Goal: Task Accomplishment & Management: Manage account settings

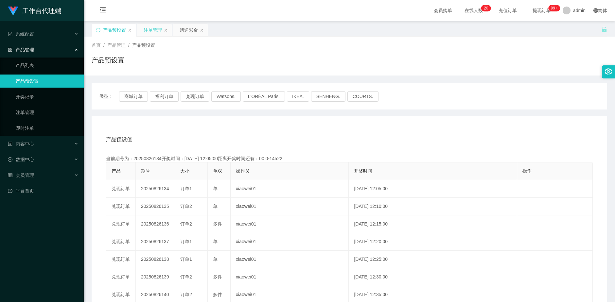
click at [148, 32] on div "注单管理" at bounding box center [153, 30] width 18 height 12
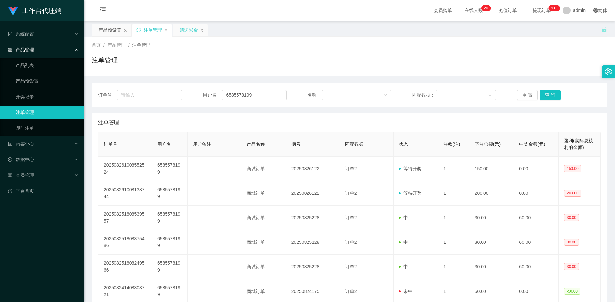
click at [183, 28] on div "赠送彩金" at bounding box center [189, 30] width 18 height 12
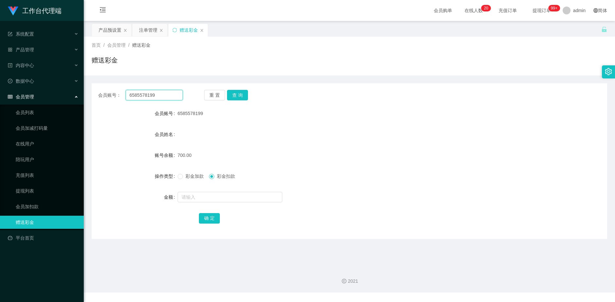
drag, startPoint x: 124, startPoint y: 97, endPoint x: 102, endPoint y: 99, distance: 22.7
click at [102, 99] on div "会员账号： 6585578199" at bounding box center [140, 95] width 85 height 10
click at [238, 96] on button "查 询" at bounding box center [237, 95] width 21 height 10
drag, startPoint x: 111, startPoint y: 93, endPoint x: 100, endPoint y: 93, distance: 10.5
click at [100, 93] on div "会员账号： 6585578199" at bounding box center [140, 95] width 85 height 10
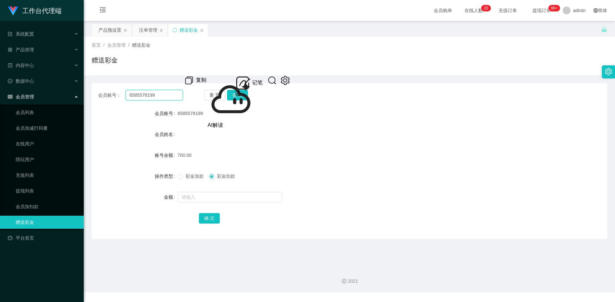
paste input "90380418"
type input "90380418"
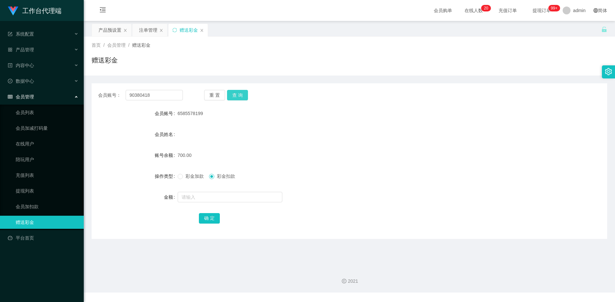
click at [242, 93] on button "查 询" at bounding box center [237, 95] width 21 height 10
click at [108, 30] on div "产品预设置" at bounding box center [109, 30] width 23 height 12
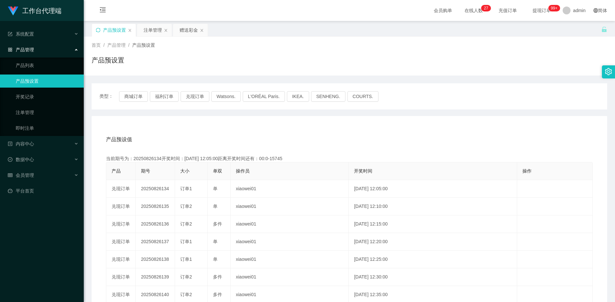
click at [97, 32] on icon "图标: sync" at bounding box center [98, 30] width 4 height 4
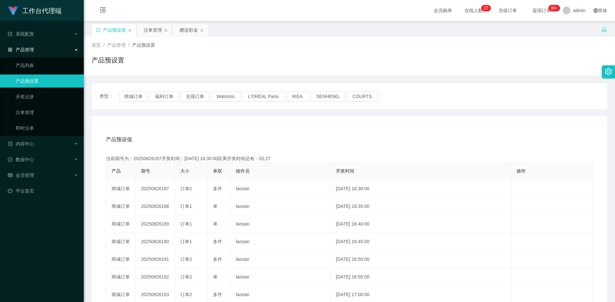
click at [99, 30] on icon "图标: sync" at bounding box center [98, 30] width 5 height 5
click at [183, 29] on div "赠送彩金" at bounding box center [189, 30] width 18 height 12
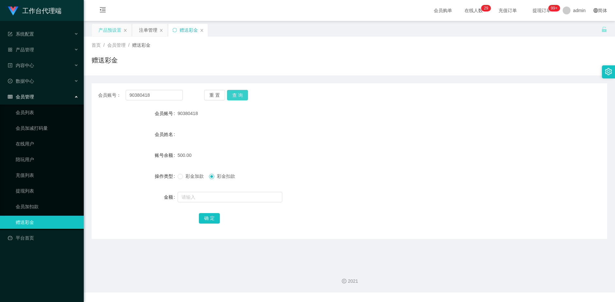
click at [243, 99] on button "查 询" at bounding box center [237, 95] width 21 height 10
drag, startPoint x: 119, startPoint y: 32, endPoint x: 111, endPoint y: 35, distance: 8.9
click at [119, 32] on div "产品预设置" at bounding box center [109, 30] width 23 height 12
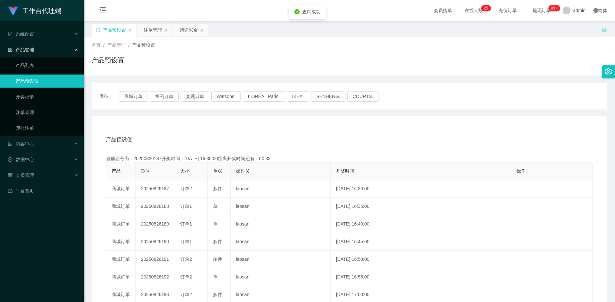
click at [99, 29] on icon "图标: sync" at bounding box center [98, 30] width 4 height 4
click at [185, 31] on div "赠送彩金" at bounding box center [189, 30] width 18 height 12
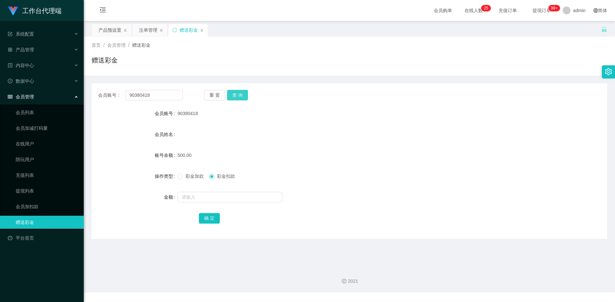
click at [247, 94] on button "查 询" at bounding box center [237, 95] width 21 height 10
click at [241, 94] on button "查 询" at bounding box center [237, 95] width 21 height 10
click at [138, 30] on div "注单管理" at bounding box center [149, 30] width 35 height 12
click at [113, 31] on div "产品预设置" at bounding box center [109, 30] width 23 height 12
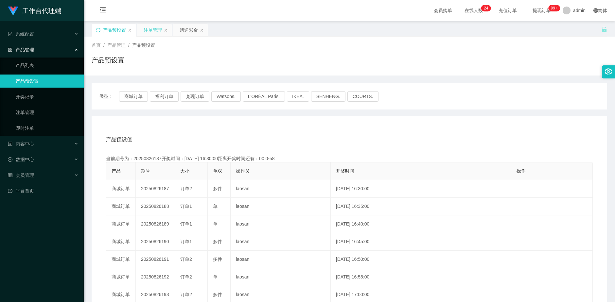
click at [148, 27] on div "注单管理" at bounding box center [153, 30] width 18 height 12
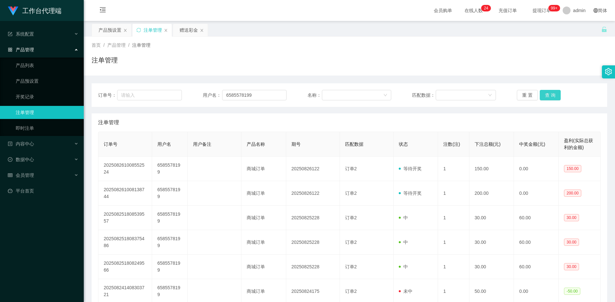
click at [549, 93] on button "查 询" at bounding box center [550, 95] width 21 height 10
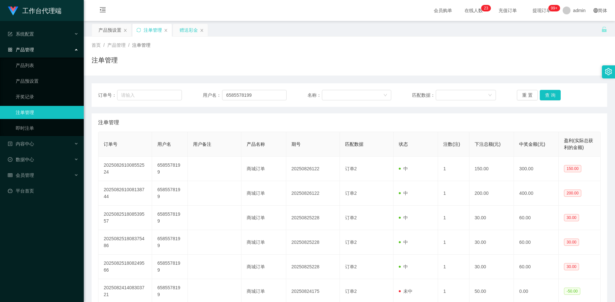
click at [184, 29] on div "赠送彩金" at bounding box center [189, 30] width 18 height 12
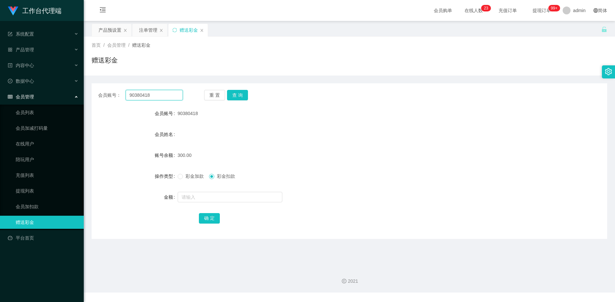
drag, startPoint x: 135, startPoint y: 90, endPoint x: 119, endPoint y: 89, distance: 16.4
click at [119, 89] on div "会员账号： 90380418 重 置 查 询 会员账号 90380418 会员姓名 账号余额 300.00 操作类型 彩金加款 彩金扣款 金额 确 定" at bounding box center [349, 161] width 515 height 156
type input "c"
click at [164, 99] on input "text" at bounding box center [155, 95] width 58 height 10
paste input "text"
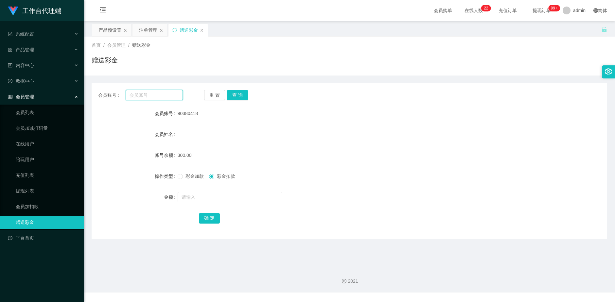
click at [151, 92] on input "text" at bounding box center [155, 95] width 58 height 10
paste input "90380418"
type input "90380418"
click at [235, 94] on button "查 询" at bounding box center [237, 95] width 21 height 10
click at [145, 30] on div "注单管理" at bounding box center [148, 30] width 18 height 12
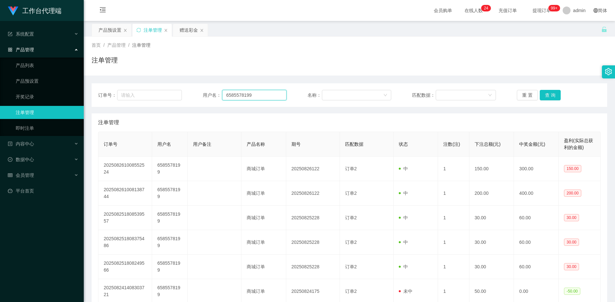
drag, startPoint x: 259, startPoint y: 92, endPoint x: 217, endPoint y: 95, distance: 42.3
click at [217, 95] on div "用户名： 6585578199" at bounding box center [245, 95] width 84 height 10
click at [546, 93] on button "查 询" at bounding box center [550, 95] width 21 height 10
click at [181, 31] on div "赠送彩金" at bounding box center [189, 30] width 18 height 12
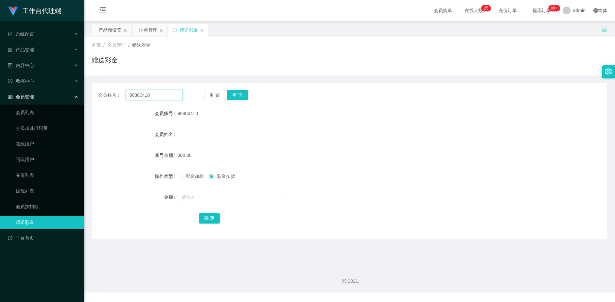
drag, startPoint x: 153, startPoint y: 95, endPoint x: 127, endPoint y: 96, distance: 26.2
click at [127, 96] on input "90380418" at bounding box center [155, 95] width 58 height 10
drag, startPoint x: 146, startPoint y: 33, endPoint x: 152, endPoint y: 33, distance: 6.2
click at [146, 33] on div "注单管理" at bounding box center [148, 30] width 18 height 12
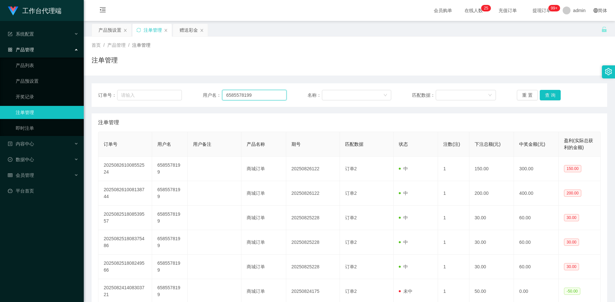
drag, startPoint x: 252, startPoint y: 94, endPoint x: 205, endPoint y: 96, distance: 46.2
click at [205, 96] on div "用户名： 6585578199" at bounding box center [245, 95] width 84 height 10
paste input "90380418"
type input "90380418"
click at [549, 92] on button "查 询" at bounding box center [550, 95] width 21 height 10
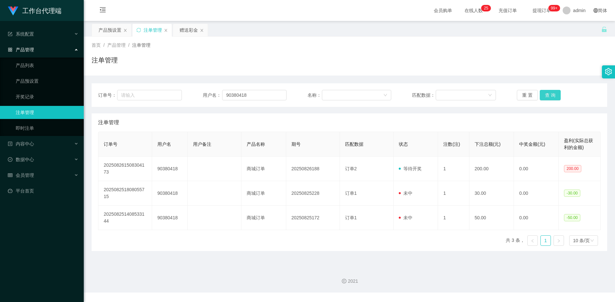
click at [549, 92] on button "查 询" at bounding box center [550, 95] width 21 height 10
drag, startPoint x: 109, startPoint y: 29, endPoint x: 165, endPoint y: 48, distance: 59.1
click at [109, 29] on div "产品预设置" at bounding box center [109, 30] width 23 height 12
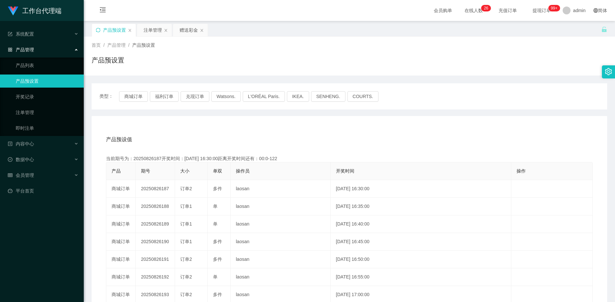
click at [98, 31] on icon "图标: sync" at bounding box center [98, 30] width 5 height 5
click at [185, 29] on div "赠送彩金" at bounding box center [189, 30] width 18 height 12
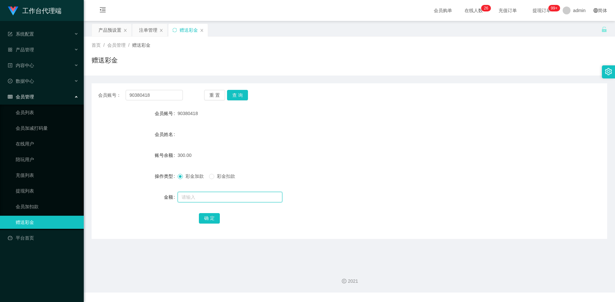
click at [227, 201] on input "text" at bounding box center [230, 197] width 105 height 10
type input "400"
click at [214, 215] on button "确 定" at bounding box center [209, 218] width 21 height 10
click at [161, 95] on input "90380418" at bounding box center [155, 95] width 58 height 10
drag, startPoint x: 161, startPoint y: 95, endPoint x: 103, endPoint y: 98, distance: 58.0
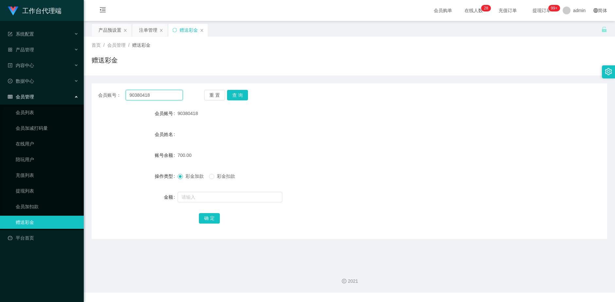
click at [100, 97] on div "会员账号： 90380418" at bounding box center [140, 95] width 85 height 10
click at [160, 93] on input "90380418" at bounding box center [155, 95] width 58 height 10
type input "Aishu"
click at [242, 97] on button "查 询" at bounding box center [237, 95] width 21 height 10
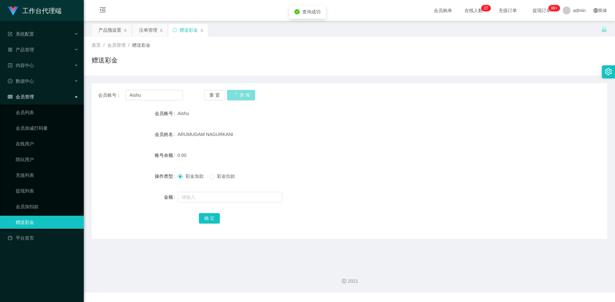
click at [242, 97] on button "查 询" at bounding box center [241, 95] width 28 height 10
click at [204, 196] on input "text" at bounding box center [230, 197] width 105 height 10
type input "100"
drag, startPoint x: 206, startPoint y: 218, endPoint x: 203, endPoint y: 218, distance: 3.7
click at [206, 218] on button "确 定" at bounding box center [209, 218] width 21 height 10
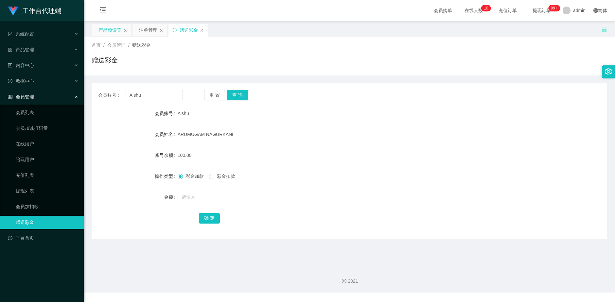
click at [105, 27] on div "产品预设置" at bounding box center [109, 30] width 23 height 12
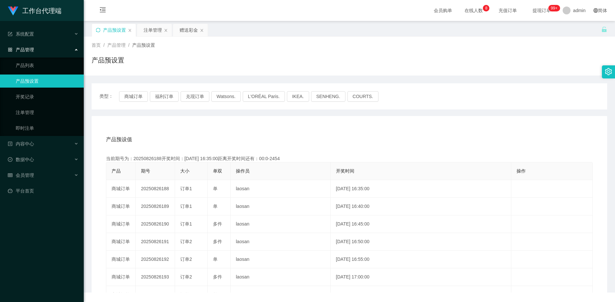
click at [98, 30] on icon "图标: sync" at bounding box center [98, 30] width 5 height 5
click at [192, 32] on div "赠送彩金" at bounding box center [189, 30] width 18 height 12
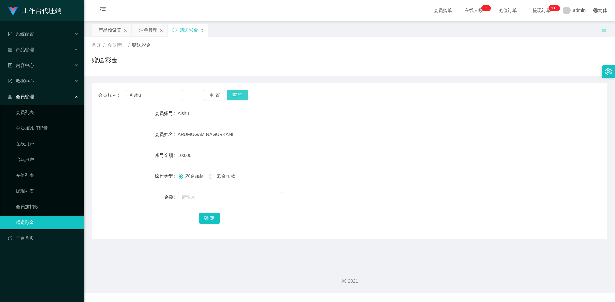
click at [239, 95] on button "查 询" at bounding box center [237, 95] width 21 height 10
click at [239, 95] on div "重 置 查 询" at bounding box center [246, 95] width 85 height 10
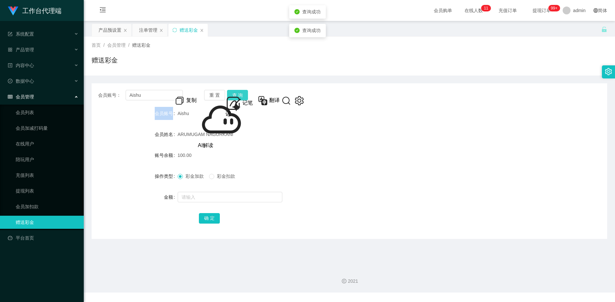
click at [239, 95] on button "查 询" at bounding box center [237, 95] width 21 height 10
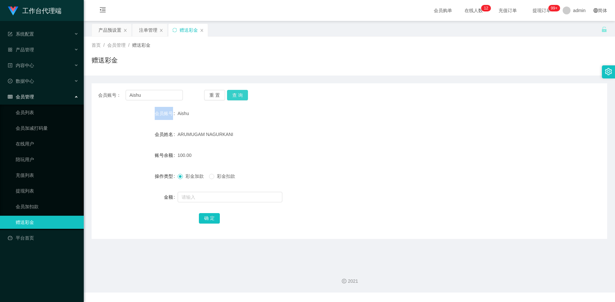
click at [236, 96] on button "查 询" at bounding box center [237, 95] width 21 height 10
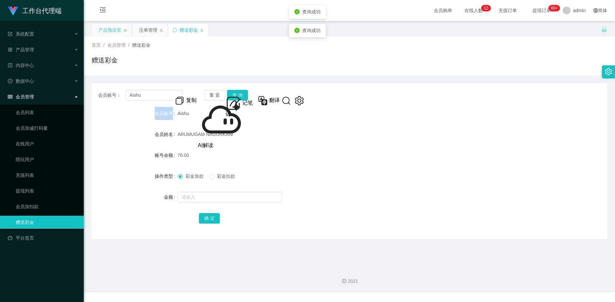
click at [109, 30] on div "产品预设置" at bounding box center [109, 30] width 23 height 12
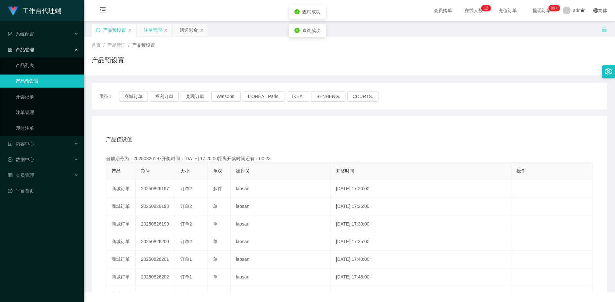
click at [150, 28] on div "注单管理" at bounding box center [153, 30] width 18 height 12
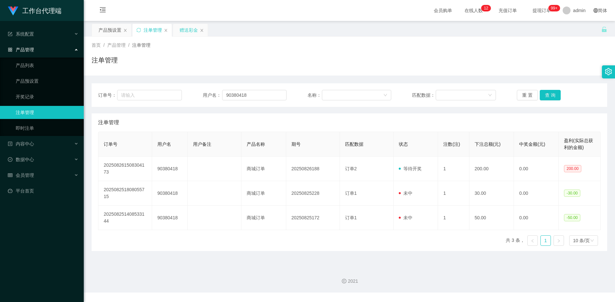
click at [189, 31] on div "赠送彩金" at bounding box center [189, 30] width 18 height 12
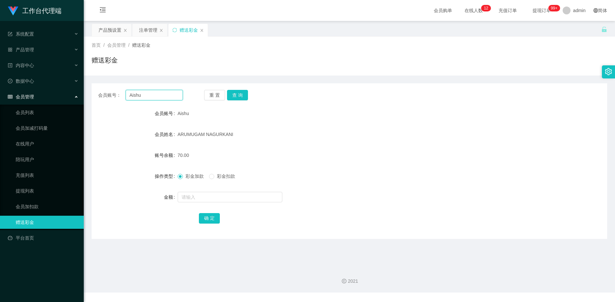
drag, startPoint x: 144, startPoint y: 96, endPoint x: 123, endPoint y: 94, distance: 21.4
click at [123, 94] on div "会员账号： [PERSON_NAME]" at bounding box center [140, 95] width 85 height 10
click at [144, 30] on div "注单管理" at bounding box center [148, 30] width 18 height 12
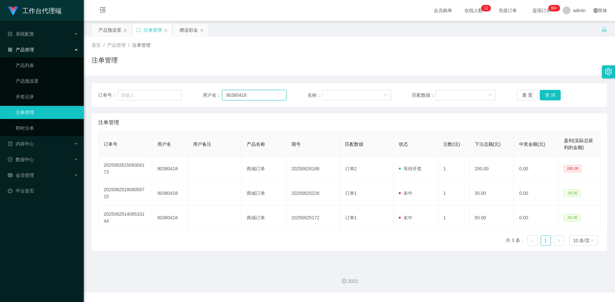
drag, startPoint x: 276, startPoint y: 96, endPoint x: 188, endPoint y: 96, distance: 88.0
click at [188, 96] on div "订单号： 用户名： 90380418 名称： 匹配数据： 重 置 查 询" at bounding box center [349, 95] width 502 height 10
paste input "Aishu"
type input "Aishu"
click at [544, 94] on button "查 询" at bounding box center [550, 95] width 21 height 10
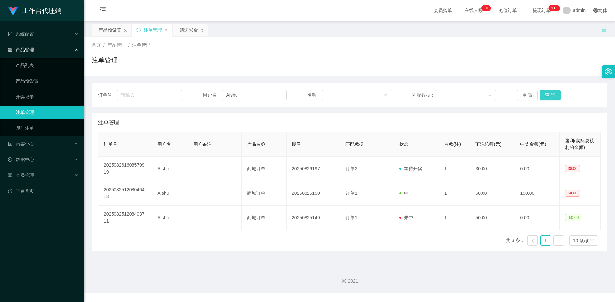
click at [544, 94] on button "查 询" at bounding box center [550, 95] width 21 height 10
click at [190, 33] on div "赠送彩金" at bounding box center [189, 30] width 18 height 12
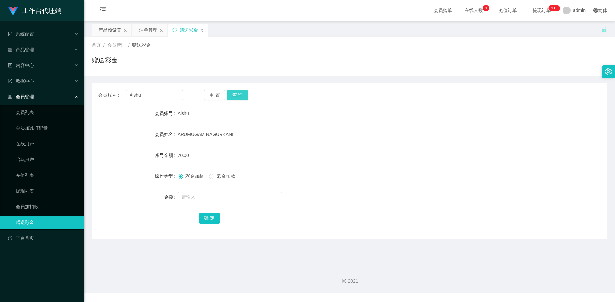
click at [238, 97] on button "查 询" at bounding box center [237, 95] width 21 height 10
click at [238, 97] on div "重 置 查 询" at bounding box center [246, 95] width 85 height 10
click at [238, 96] on button "查 询" at bounding box center [237, 95] width 21 height 10
click at [113, 28] on div "产品预设置" at bounding box center [109, 30] width 23 height 12
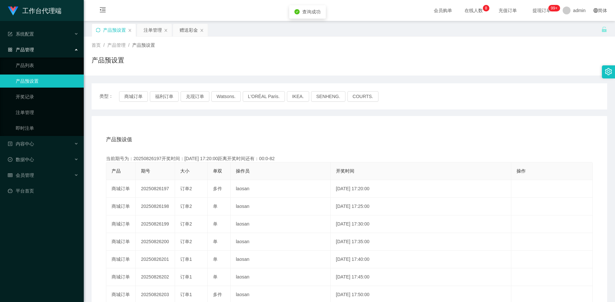
click at [97, 31] on icon "图标: sync" at bounding box center [98, 30] width 4 height 4
click at [154, 29] on div "注单管理" at bounding box center [153, 30] width 18 height 12
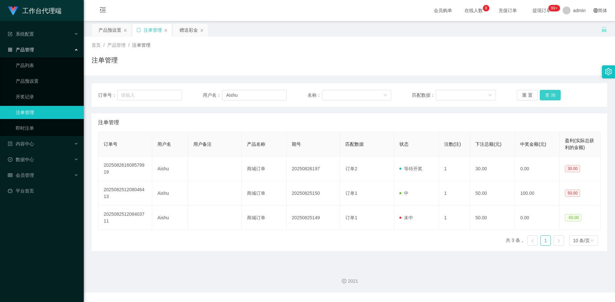
click at [544, 91] on button "查 询" at bounding box center [550, 95] width 21 height 10
click at [545, 91] on button "查 询" at bounding box center [550, 95] width 21 height 10
click at [545, 91] on div "重 置 查 询" at bounding box center [559, 95] width 84 height 10
click at [545, 91] on button "查 询" at bounding box center [550, 95] width 21 height 10
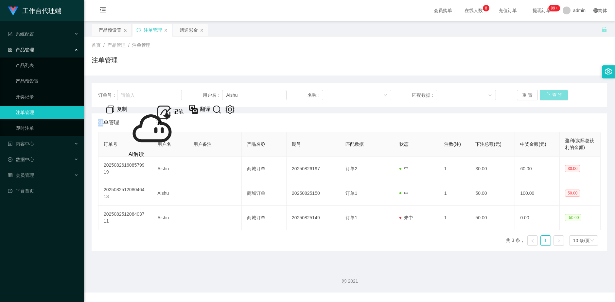
click at [546, 92] on button "查 询" at bounding box center [554, 95] width 28 height 10
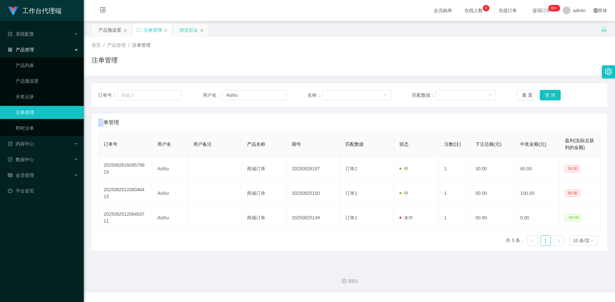
click at [179, 30] on div "赠送彩金" at bounding box center [190, 30] width 35 height 12
click at [186, 32] on div "赠送彩金" at bounding box center [189, 30] width 18 height 12
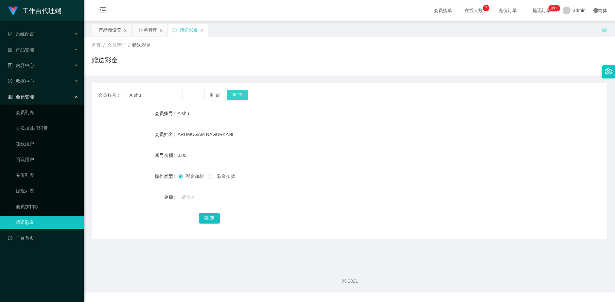
click at [242, 94] on button "查 询" at bounding box center [237, 95] width 21 height 10
click at [242, 94] on div "重 置 查 询" at bounding box center [246, 95] width 85 height 10
click at [242, 94] on button "查 询" at bounding box center [237, 95] width 21 height 10
click at [242, 94] on div "重 置 查 询" at bounding box center [246, 95] width 85 height 10
click at [242, 94] on button "查 询" at bounding box center [237, 95] width 21 height 10
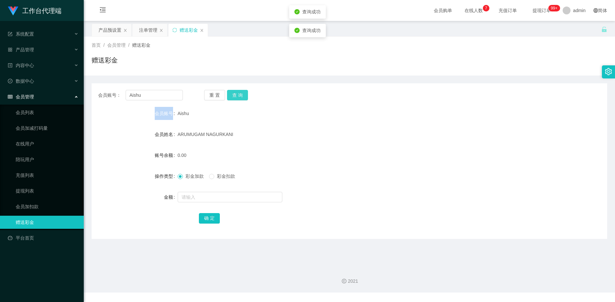
click at [242, 94] on div "重 置 查 询" at bounding box center [246, 95] width 85 height 10
click at [242, 95] on button "查 询" at bounding box center [237, 95] width 21 height 10
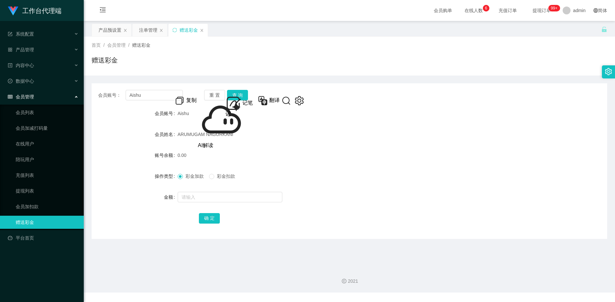
click at [265, 141] on form "会员账号 Aishu 会员姓名 [PERSON_NAME] 账号余额 0.00 操作类型 彩金加款 彩金扣款 金额 确 定" at bounding box center [349, 166] width 515 height 118
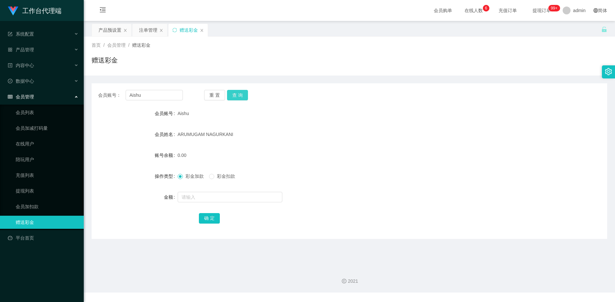
click at [241, 97] on button "查 询" at bounding box center [237, 95] width 21 height 10
click at [241, 97] on div "重 置 查 询" at bounding box center [246, 95] width 85 height 10
click at [241, 97] on button "查 询" at bounding box center [237, 95] width 21 height 10
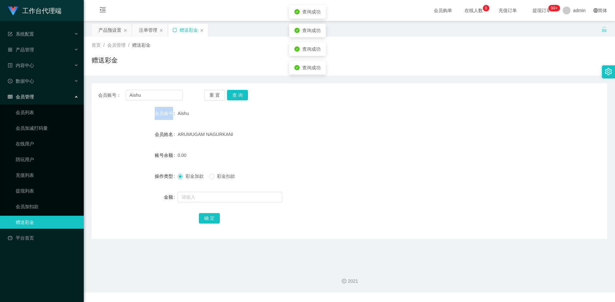
click at [175, 31] on icon "图标: sync" at bounding box center [174, 30] width 5 height 5
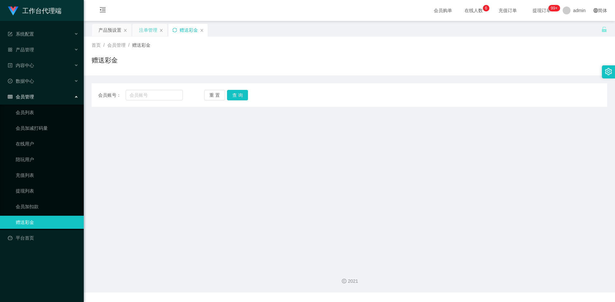
click at [141, 27] on div "注单管理" at bounding box center [148, 30] width 18 height 12
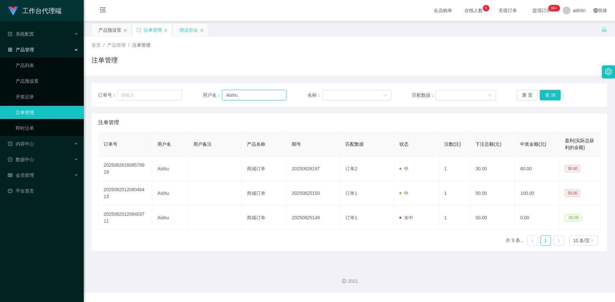
drag, startPoint x: 235, startPoint y: 95, endPoint x: 214, endPoint y: 94, distance: 21.6
click at [211, 92] on div "用户名： [PERSON_NAME]" at bounding box center [245, 95] width 84 height 10
type input "cc"
drag, startPoint x: 182, startPoint y: 30, endPoint x: 192, endPoint y: 62, distance: 33.8
click at [182, 30] on div "赠送彩金" at bounding box center [189, 30] width 18 height 12
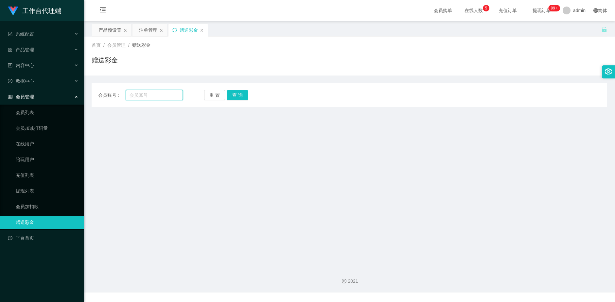
click at [158, 95] on input "text" at bounding box center [155, 95] width 58 height 10
paste input "Aishu"
type input "Aishu"
click at [233, 97] on button "查 询" at bounding box center [237, 95] width 21 height 10
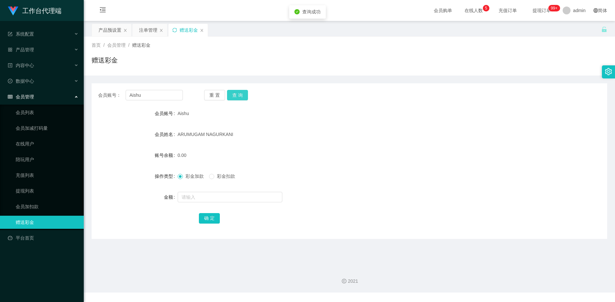
click at [233, 97] on button "查 询" at bounding box center [237, 95] width 21 height 10
click at [234, 99] on div "重 置 查 询" at bounding box center [246, 95] width 85 height 10
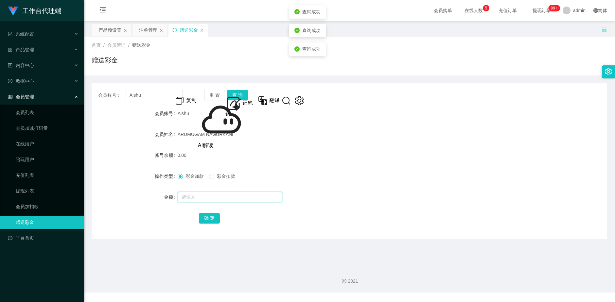
click at [203, 197] on input "text" at bounding box center [230, 197] width 105 height 10
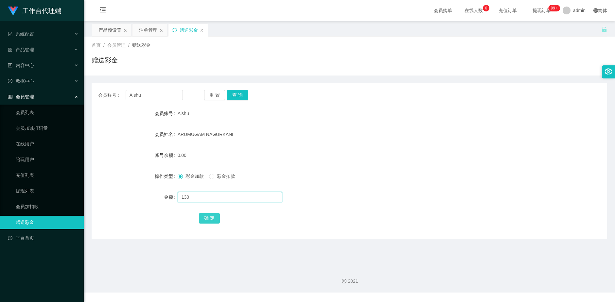
type input "130"
drag, startPoint x: 210, startPoint y: 219, endPoint x: 253, endPoint y: 196, distance: 49.2
click at [210, 219] on button "确 定" at bounding box center [209, 218] width 21 height 10
